Goal: Use online tool/utility: Utilize a website feature to perform a specific function

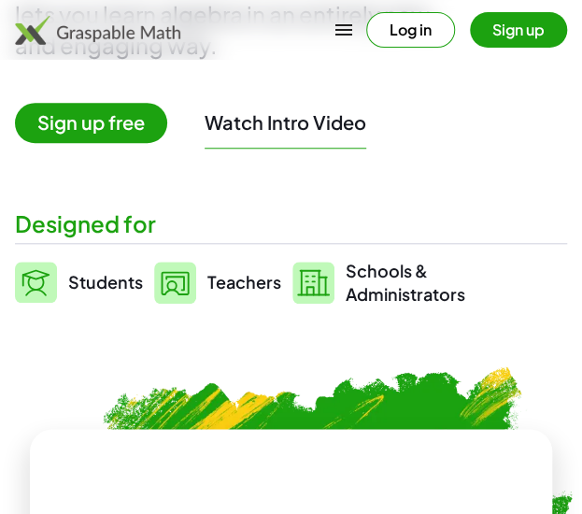
scroll to position [421, 0]
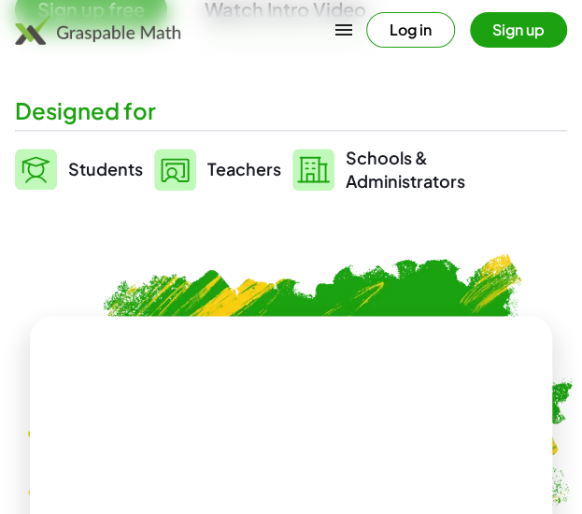
click at [26, 170] on img at bounding box center [36, 169] width 42 height 41
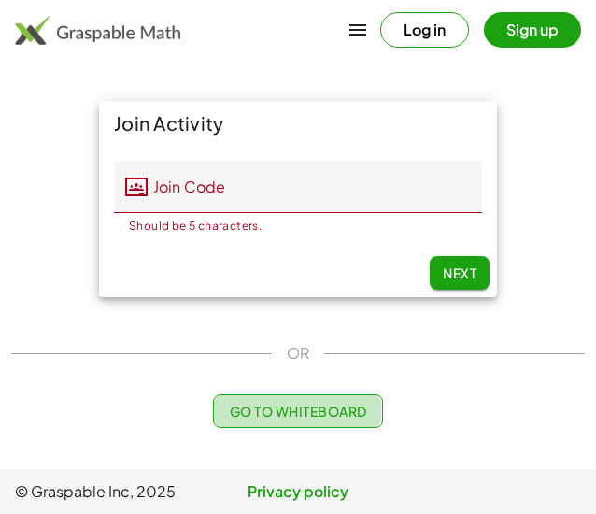
click at [239, 408] on span "Go to Whiteboard" at bounding box center [297, 411] width 137 height 17
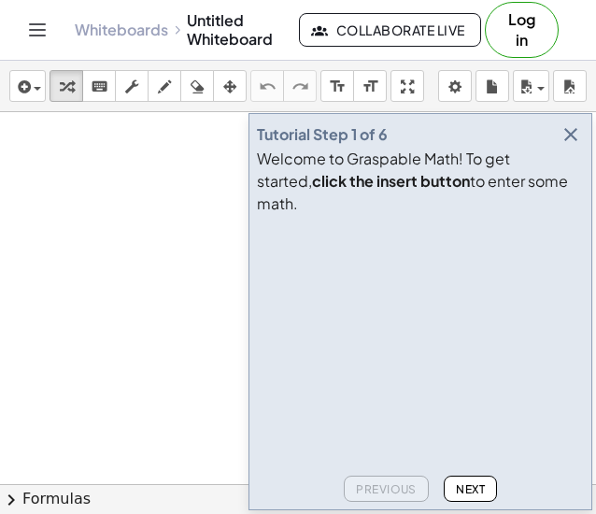
click at [568, 146] on icon "button" at bounding box center [571, 134] width 22 height 22
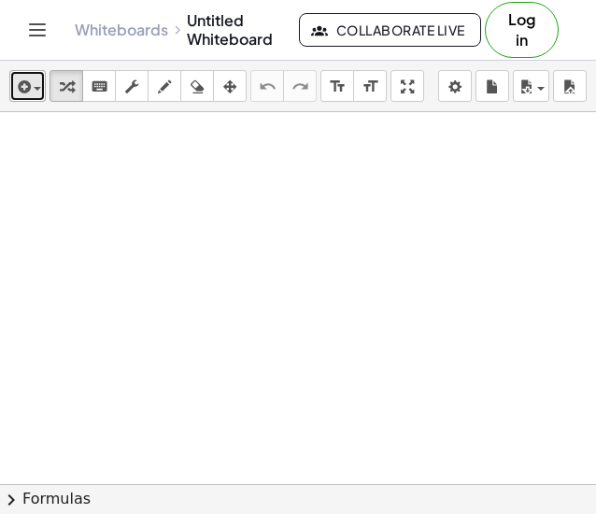
click at [35, 89] on span "button" at bounding box center [37, 89] width 7 height 4
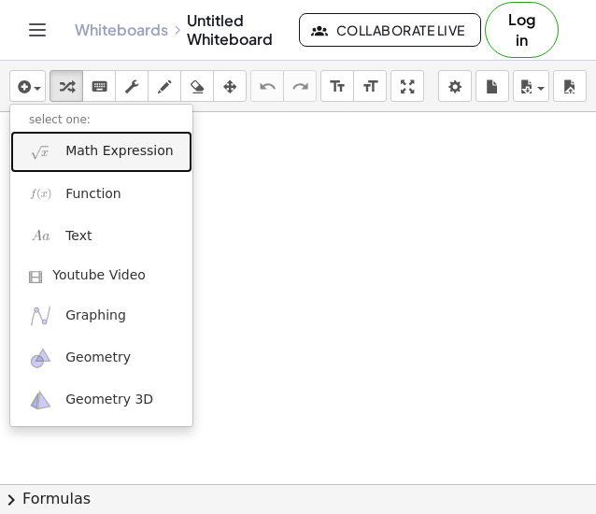
click at [73, 147] on span "Math Expression" at bounding box center [118, 151] width 107 height 19
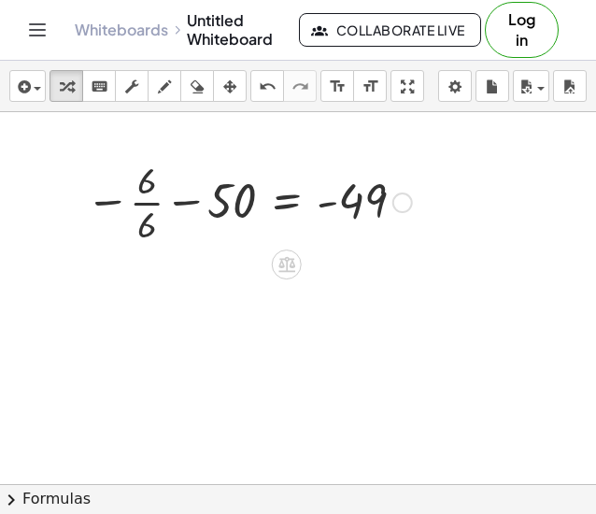
click at [144, 193] on div at bounding box center [249, 200] width 345 height 93
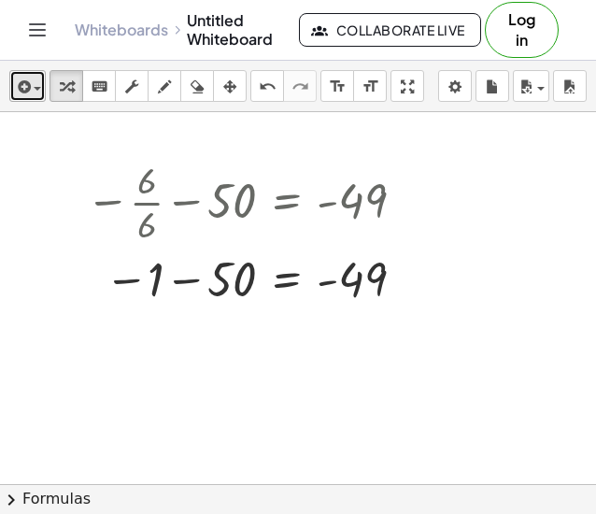
click at [19, 78] on icon "button" at bounding box center [22, 87] width 17 height 22
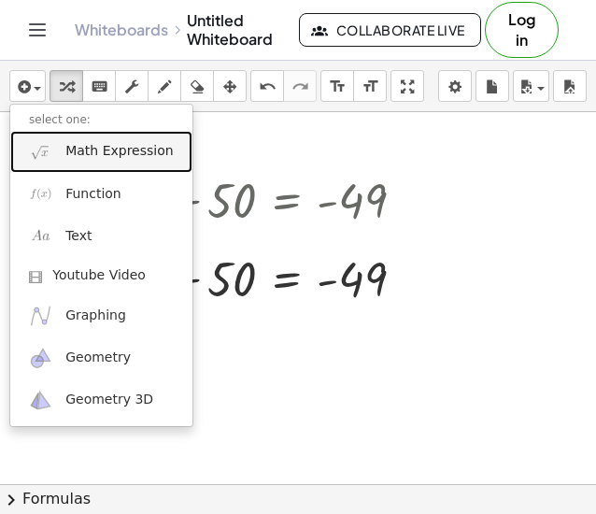
click at [67, 142] on span "Math Expression" at bounding box center [118, 151] width 107 height 19
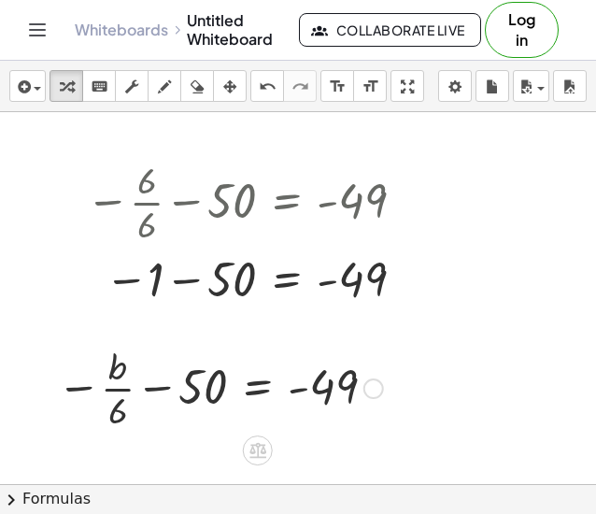
click at [116, 418] on div at bounding box center [220, 386] width 345 height 93
click at [97, 391] on div at bounding box center [220, 386] width 345 height 93
drag, startPoint x: 111, startPoint y: 408, endPoint x: 49, endPoint y: 385, distance: 66.8
click at [49, 385] on div "· 6 − · b · 6 − 50 = - 49" at bounding box center [213, 386] width 368 height 103
drag, startPoint x: 113, startPoint y: 409, endPoint x: 87, endPoint y: 370, distance: 47.2
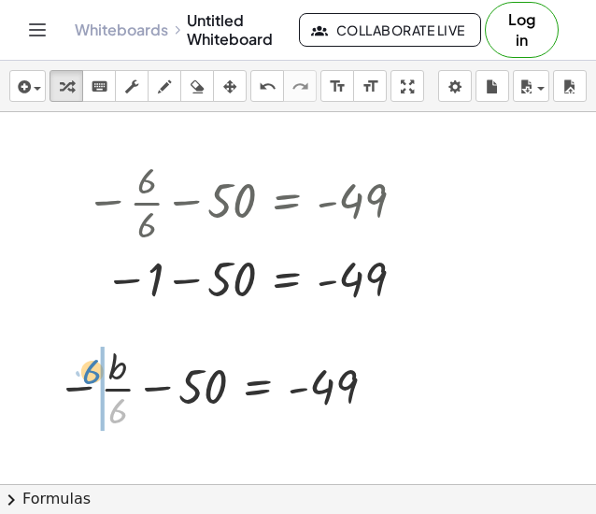
click at [87, 370] on div at bounding box center [220, 386] width 345 height 93
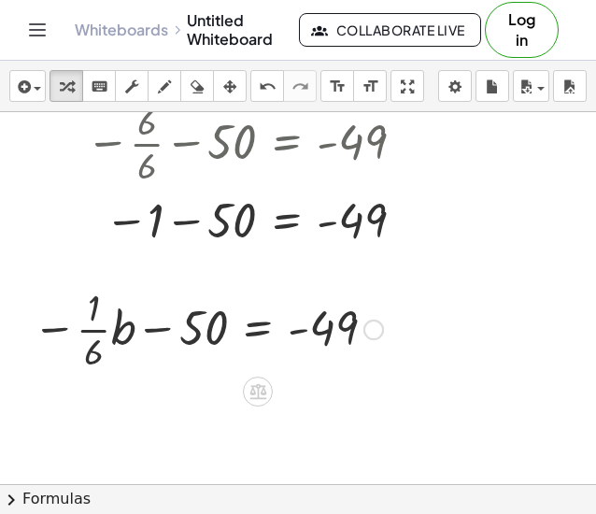
scroll to position [60, 0]
